Goal: Task Accomplishment & Management: Manage account settings

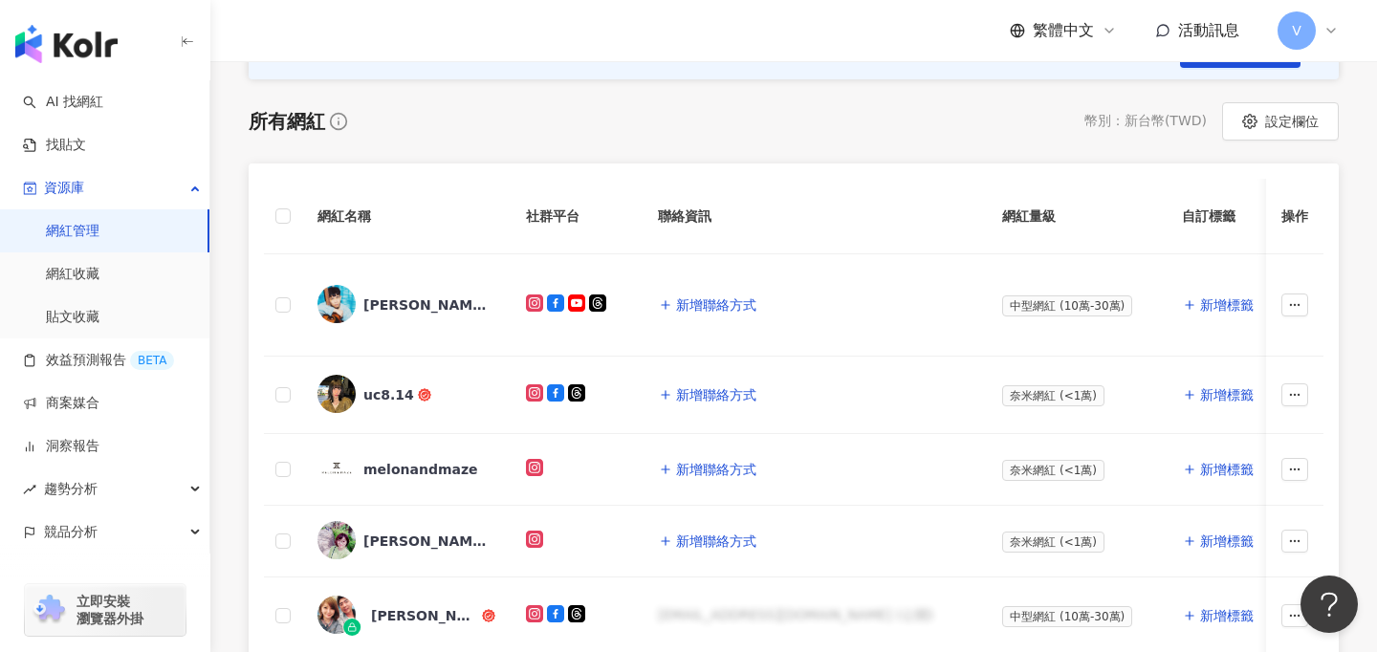
click at [1306, 33] on span "V" at bounding box center [1297, 30] width 38 height 38
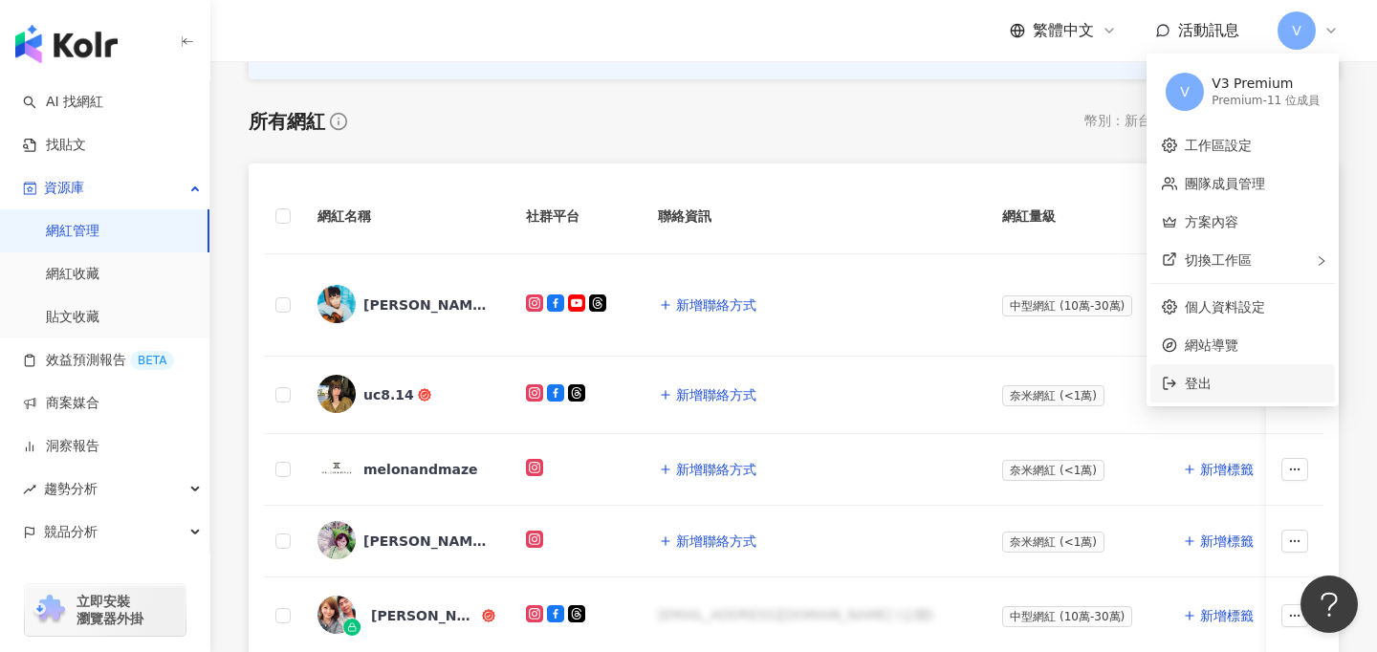
click at [1239, 389] on span "登出" at bounding box center [1254, 383] width 139 height 21
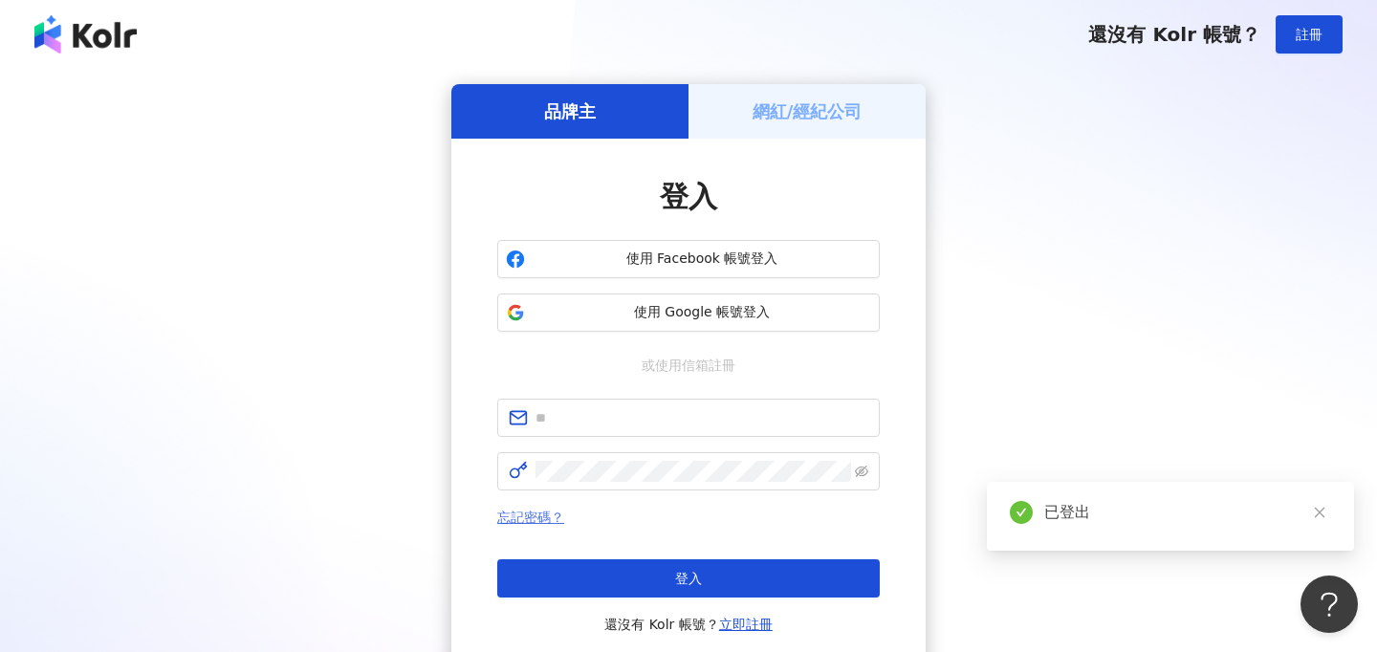
click at [530, 520] on link "忘記密碼？" at bounding box center [530, 517] width 67 height 15
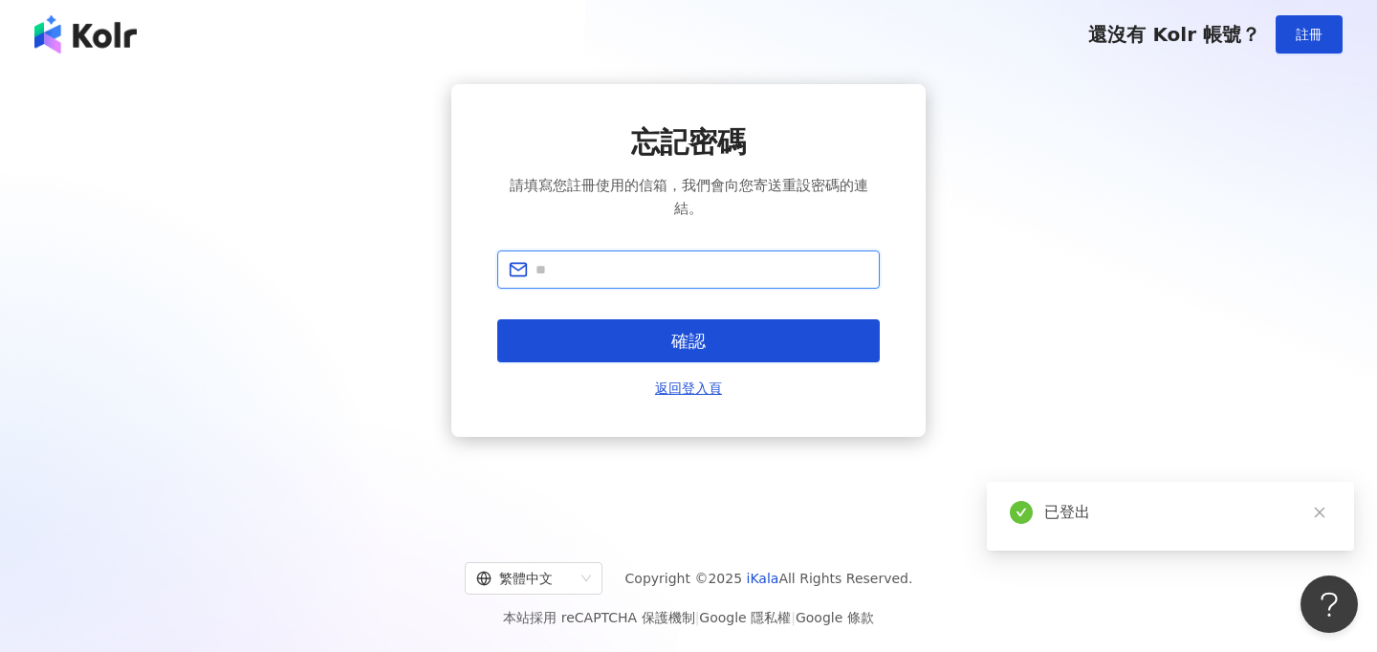
click at [595, 278] on input "text" at bounding box center [702, 269] width 333 height 21
type input "*"
type input "**********"
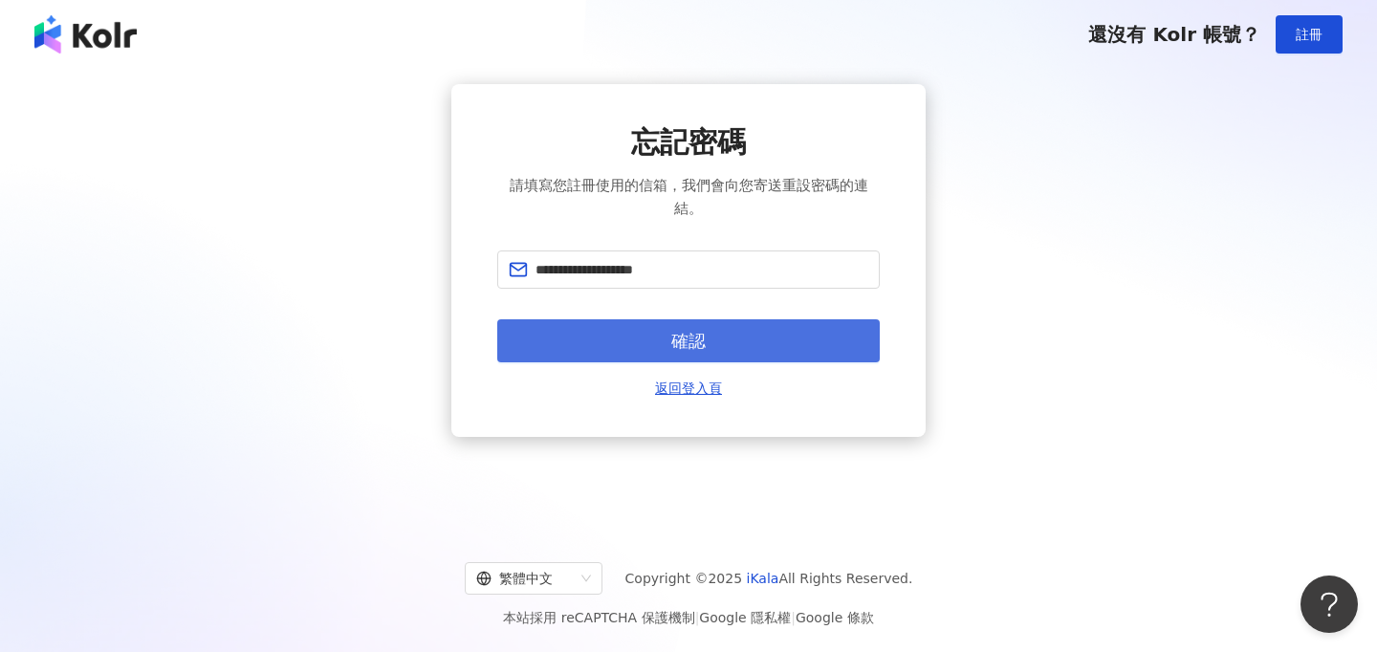
click at [663, 334] on button "確認" at bounding box center [688, 340] width 383 height 43
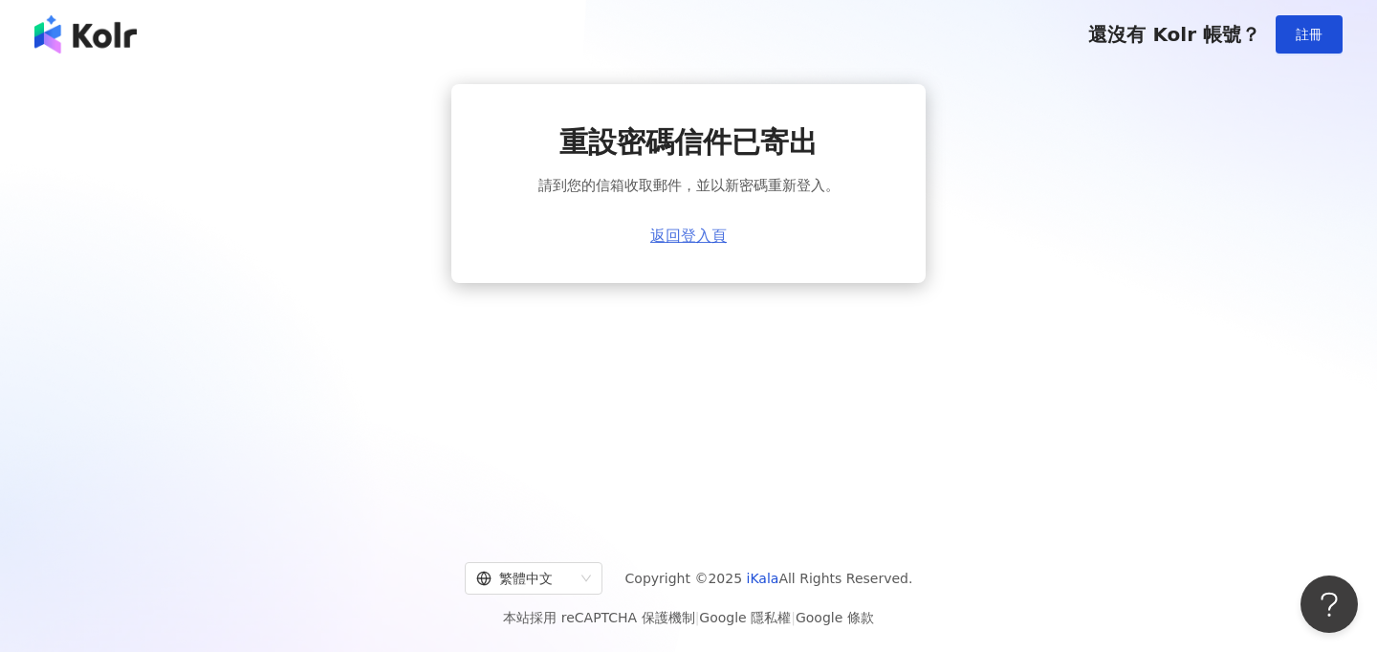
click at [683, 230] on link "返回登入頁" at bounding box center [688, 236] width 77 height 17
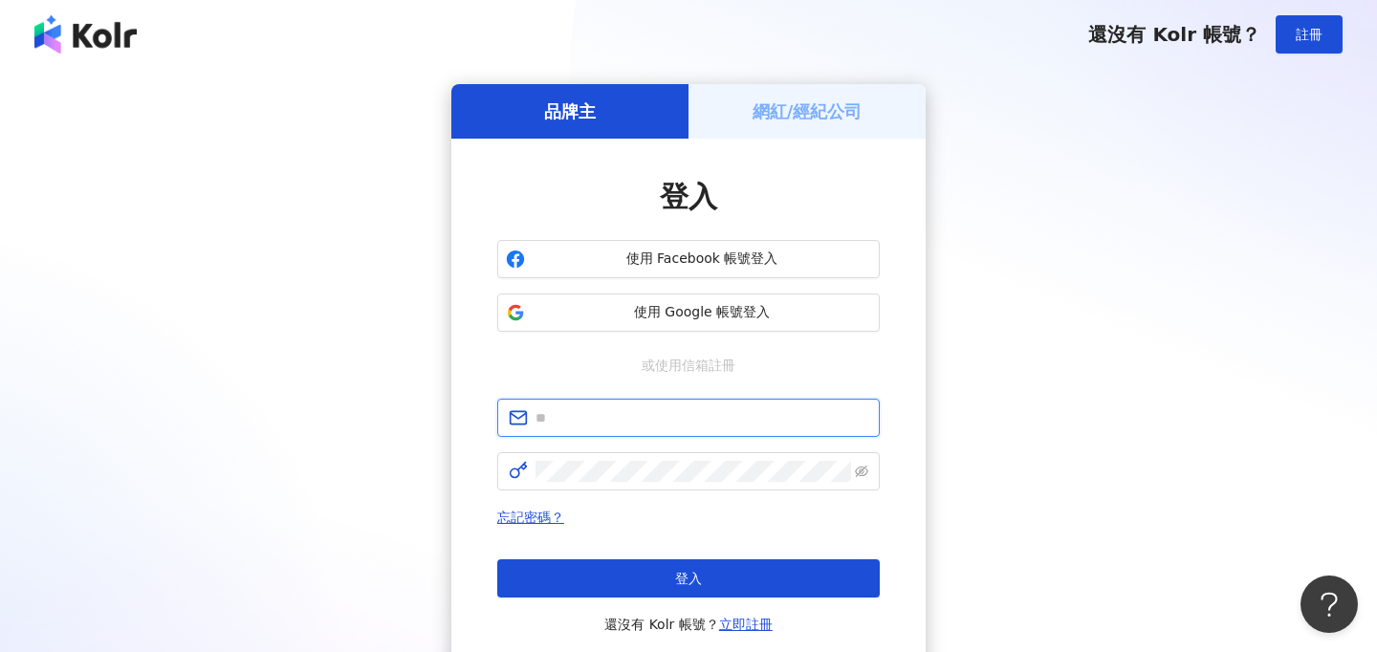
click at [677, 427] on input "text" at bounding box center [702, 417] width 333 height 21
type input "**********"
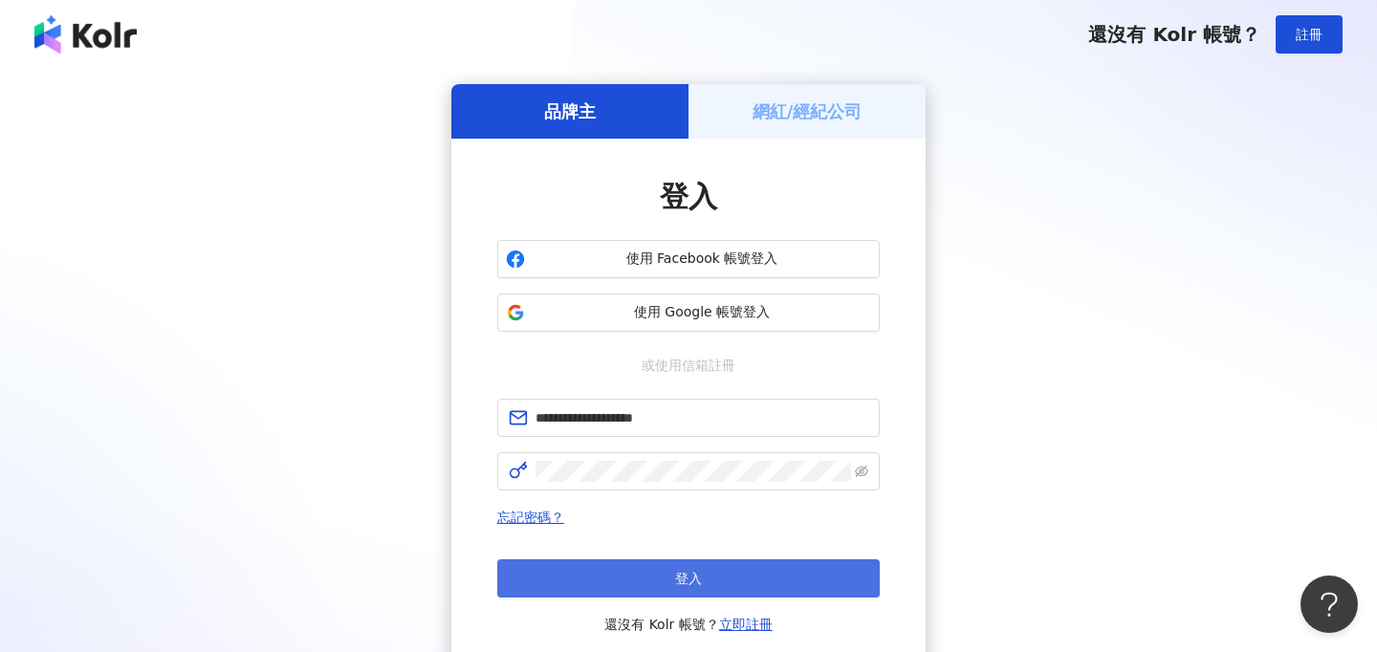
click at [749, 573] on button "登入" at bounding box center [688, 578] width 383 height 38
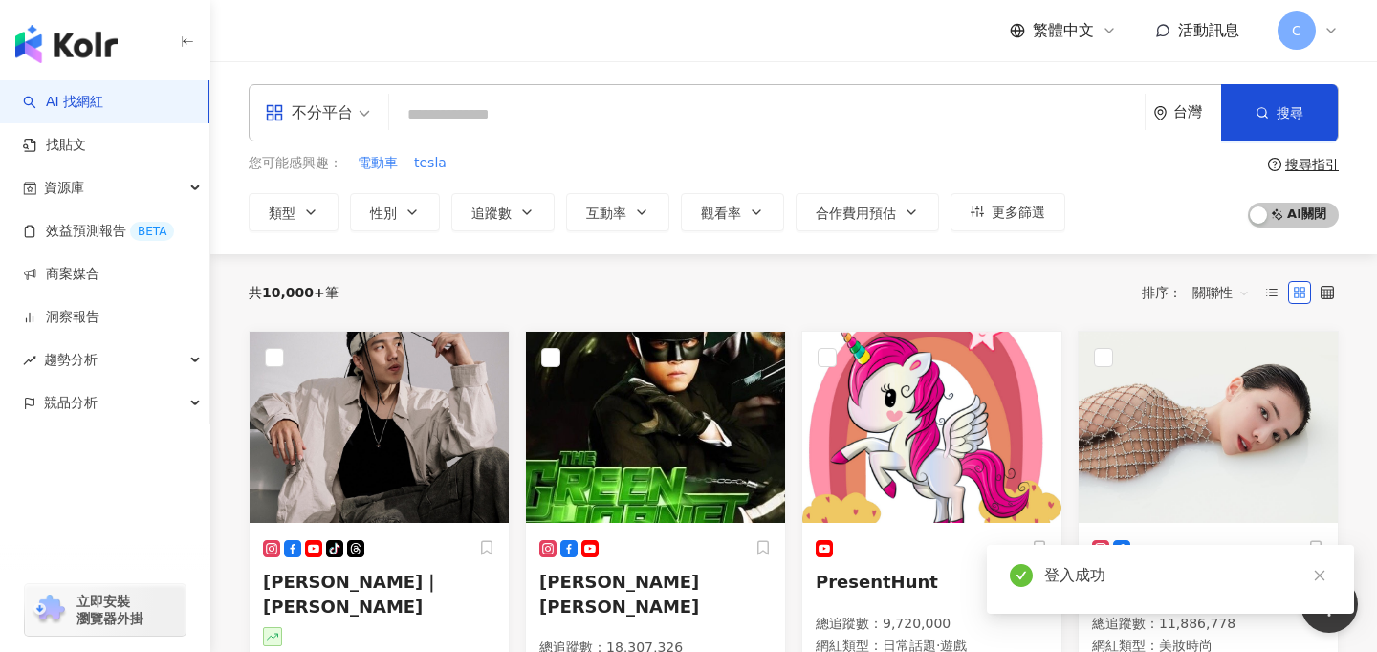
click at [1295, 22] on span "C" at bounding box center [1297, 30] width 10 height 21
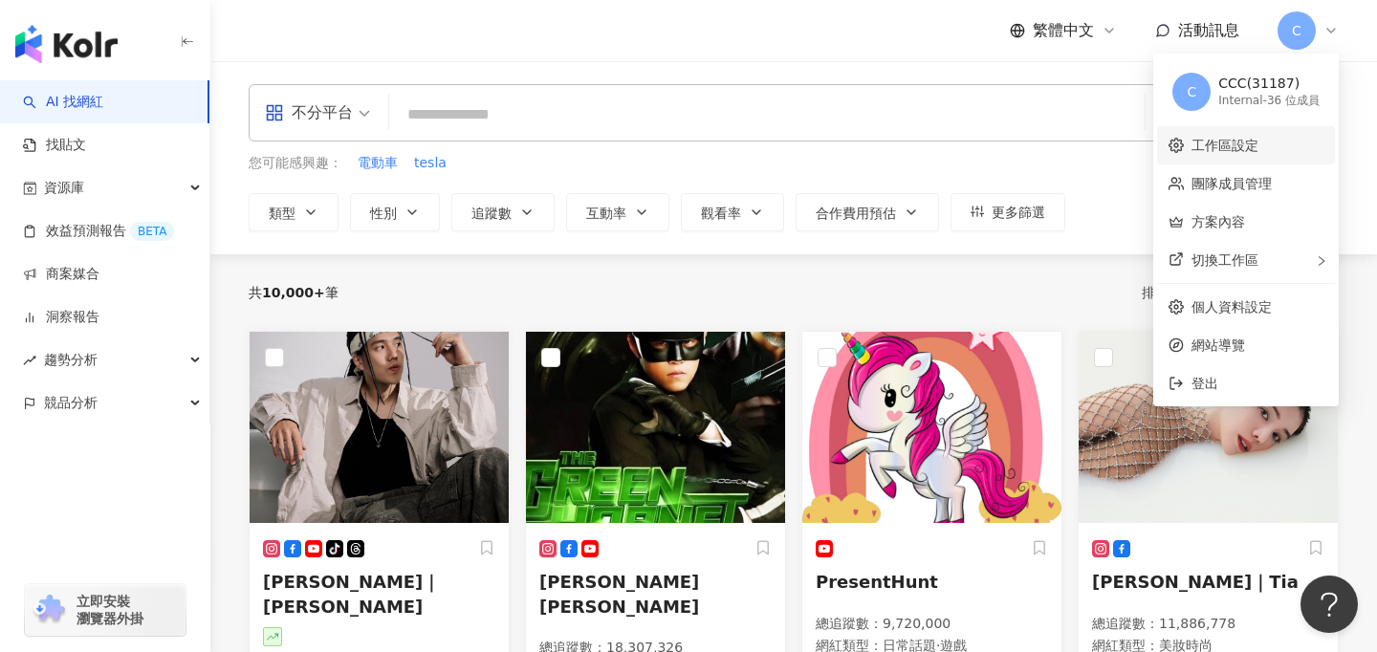
click at [1235, 147] on link "工作區設定" at bounding box center [1225, 145] width 67 height 15
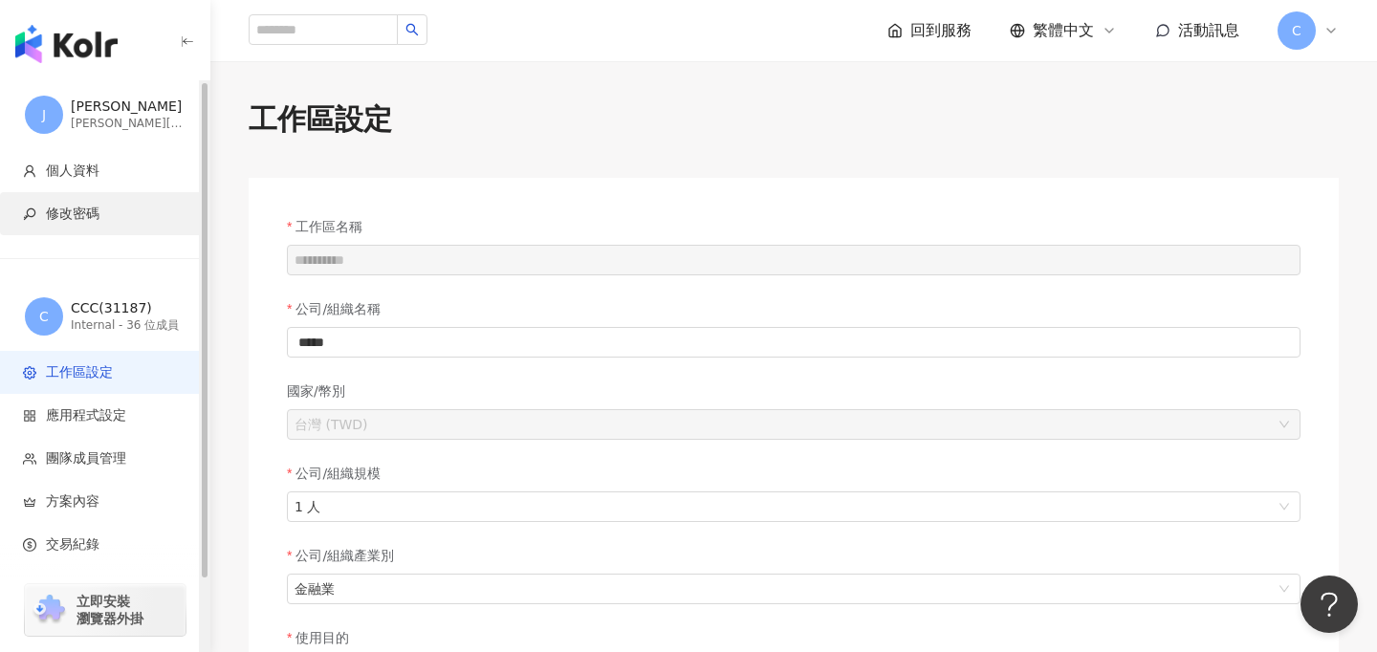
click at [87, 219] on span "修改密碼" at bounding box center [73, 214] width 54 height 19
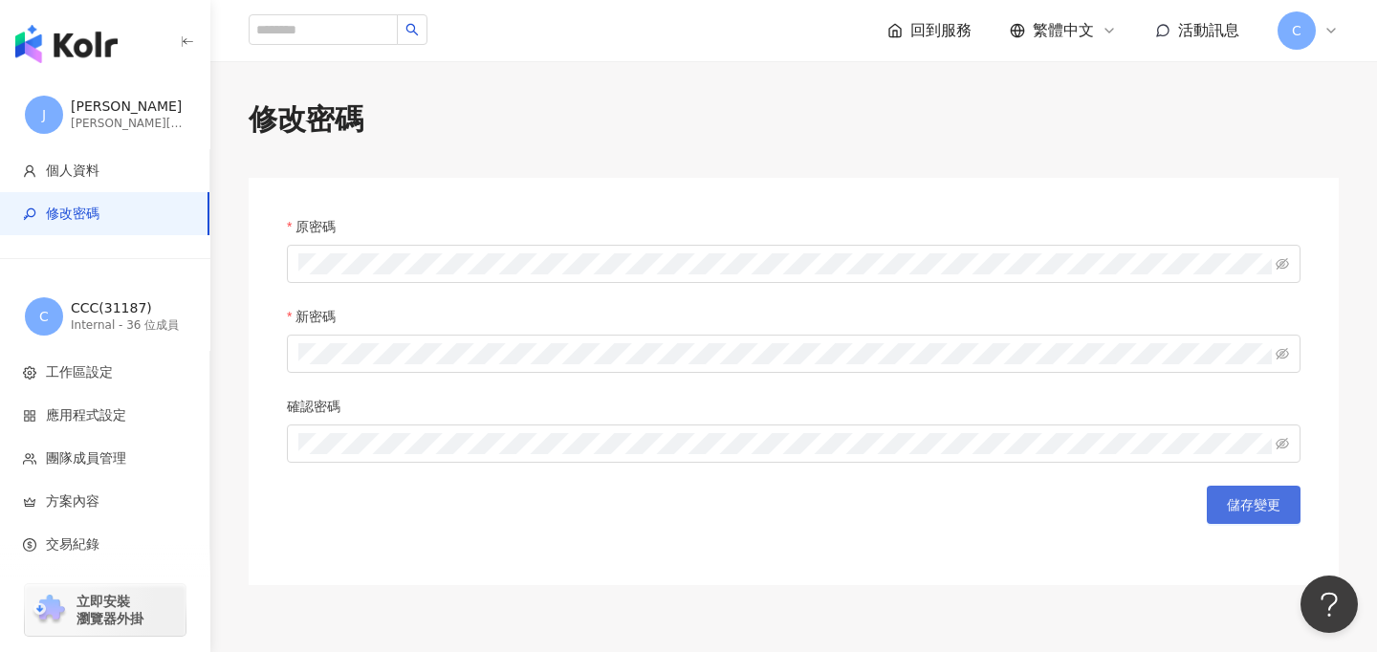
click at [1253, 515] on button "儲存變更" at bounding box center [1254, 505] width 94 height 38
click at [77, 42] on img "button" at bounding box center [66, 44] width 102 height 38
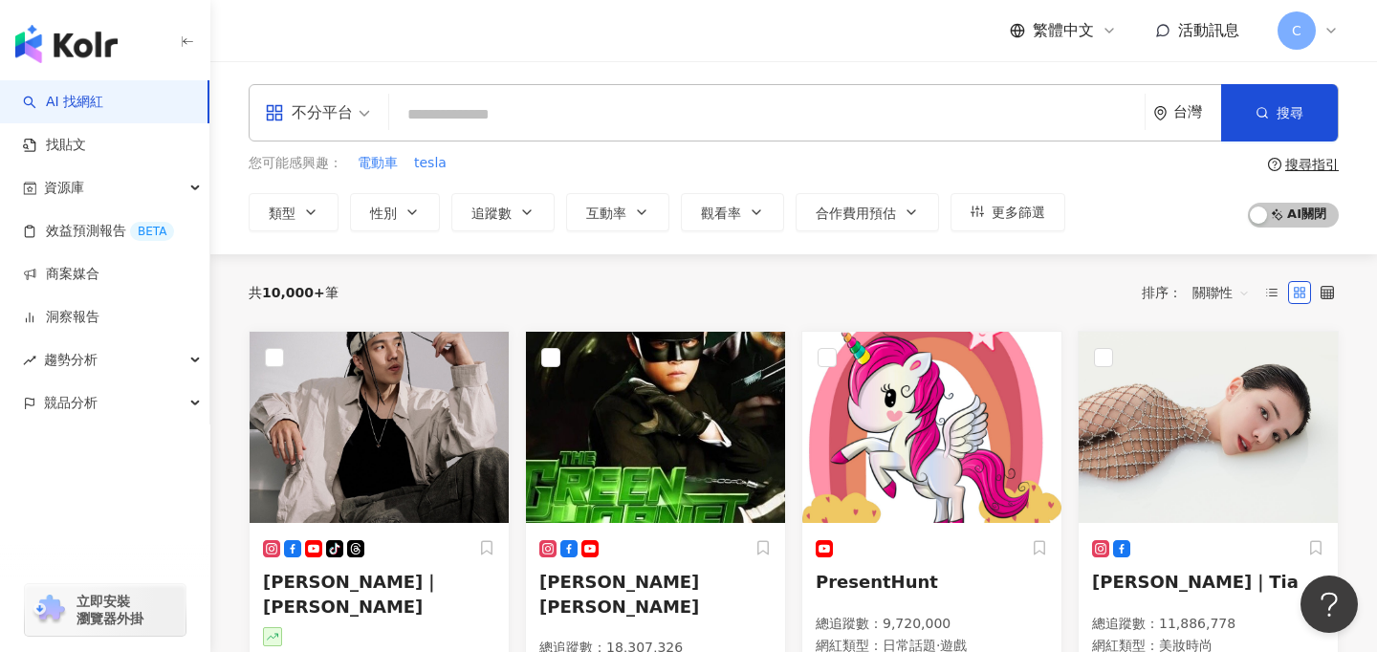
click at [1315, 44] on div "C" at bounding box center [1308, 30] width 61 height 38
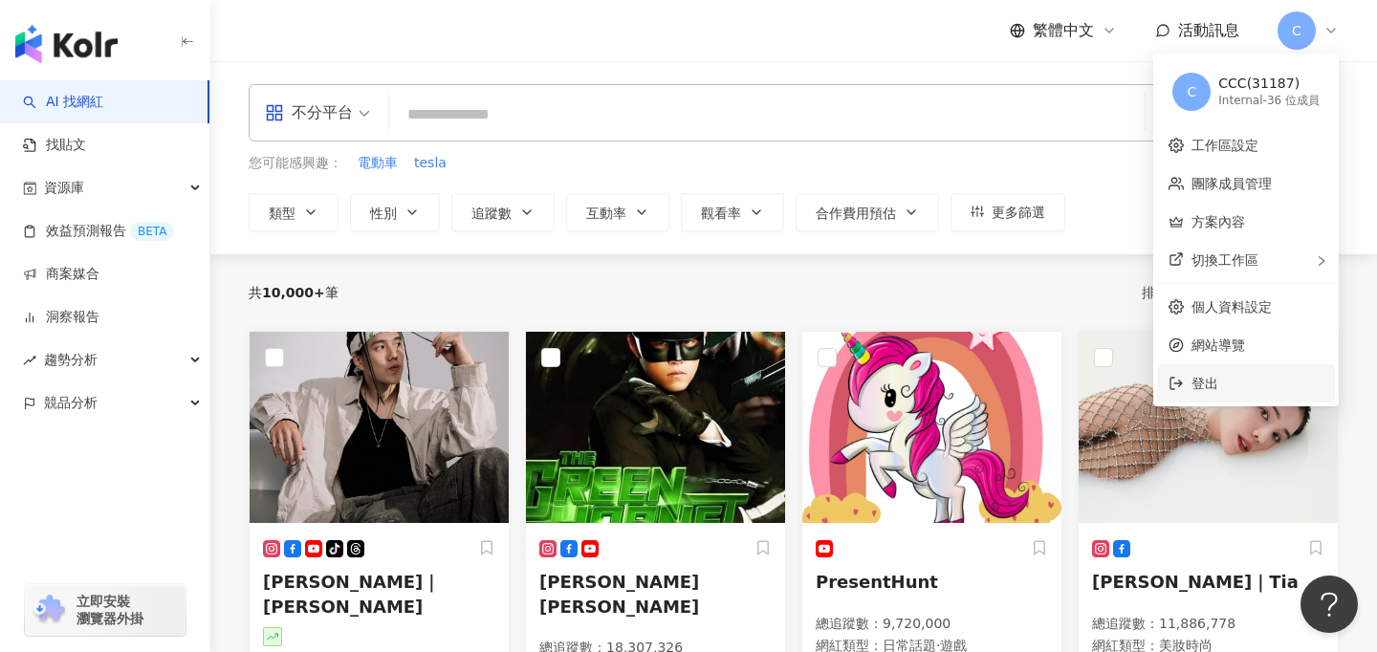
click at [1223, 368] on li "登出" at bounding box center [1246, 383] width 178 height 38
